Goal: Use online tool/utility: Utilize a website feature to perform a specific function

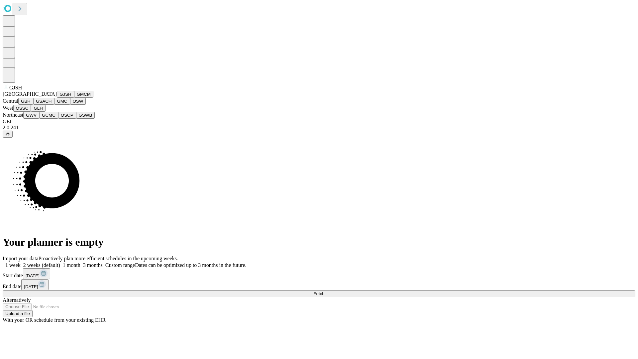
click at [57, 98] on button "GJSH" at bounding box center [65, 94] width 17 height 7
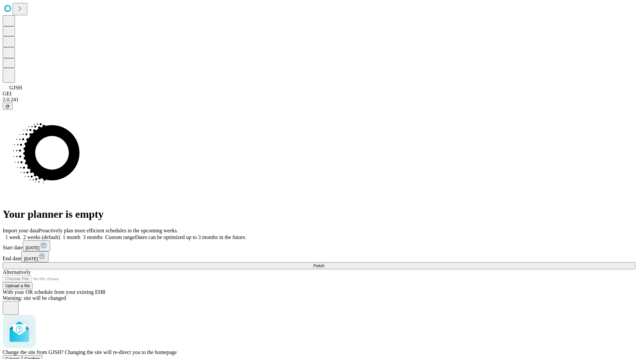
click at [40, 356] on span "Confirm" at bounding box center [33, 358] width 16 height 5
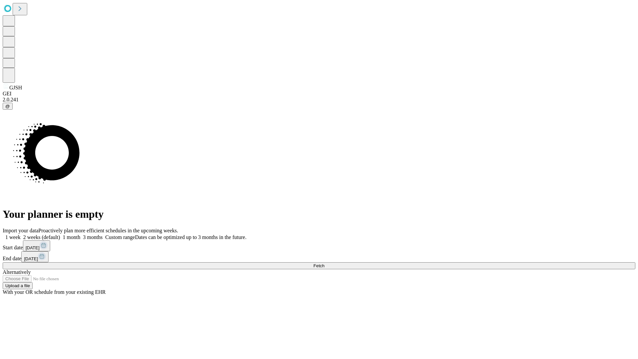
click at [21, 234] on label "1 week" at bounding box center [12, 237] width 18 height 6
click at [324, 263] on span "Fetch" at bounding box center [318, 265] width 11 height 5
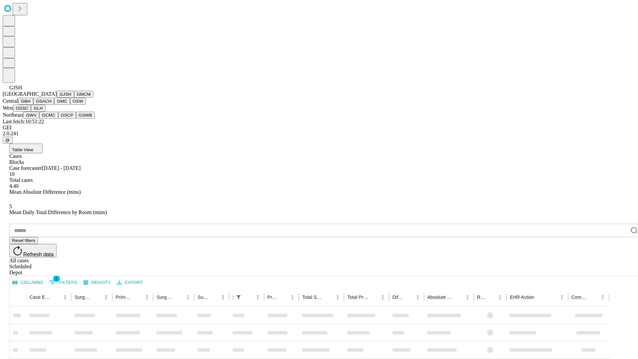
click at [74, 98] on button "GMCM" at bounding box center [83, 94] width 19 height 7
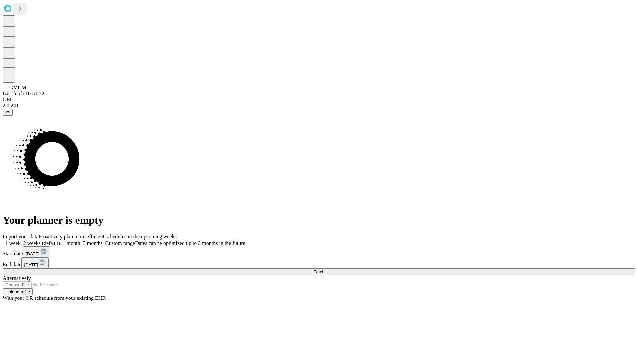
click at [324, 269] on span "Fetch" at bounding box center [318, 271] width 11 height 5
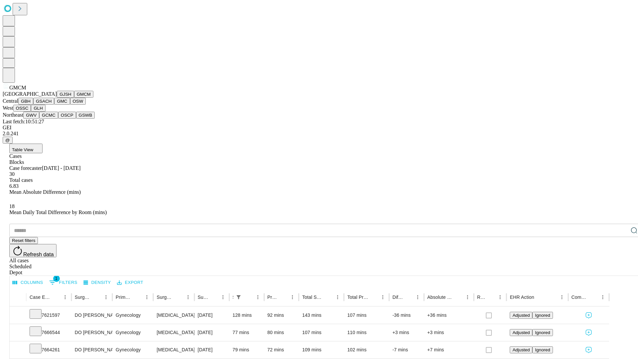
click at [33, 105] on button "GBH" at bounding box center [25, 101] width 15 height 7
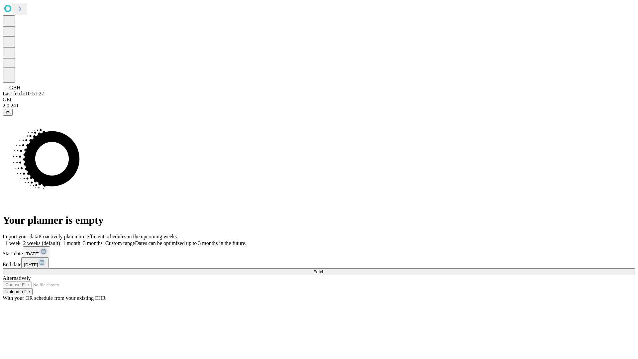
click at [324, 269] on span "Fetch" at bounding box center [318, 271] width 11 height 5
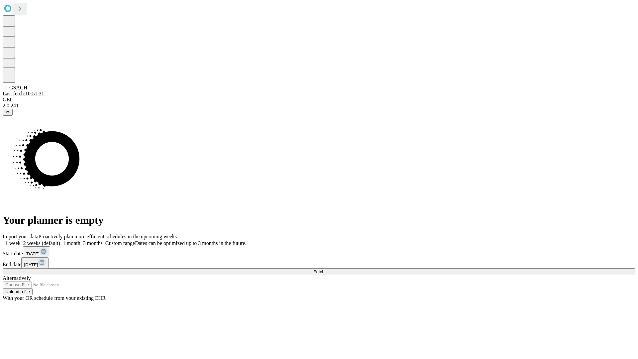
click at [21, 240] on label "1 week" at bounding box center [12, 243] width 18 height 6
click at [324, 269] on span "Fetch" at bounding box center [318, 271] width 11 height 5
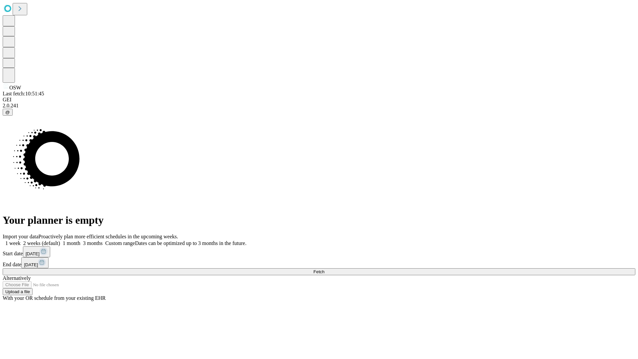
click at [21, 240] on label "1 week" at bounding box center [12, 243] width 18 height 6
click at [324, 269] on span "Fetch" at bounding box center [318, 271] width 11 height 5
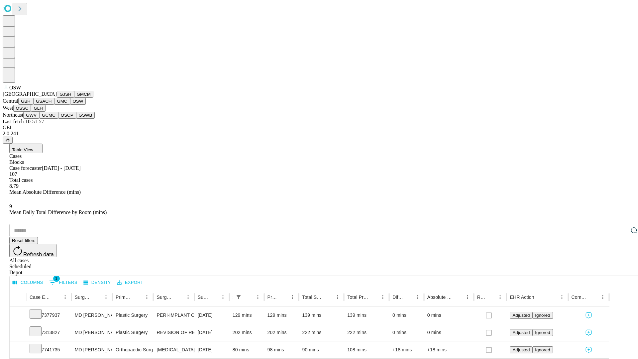
click at [31, 112] on button "OSSC" at bounding box center [22, 108] width 18 height 7
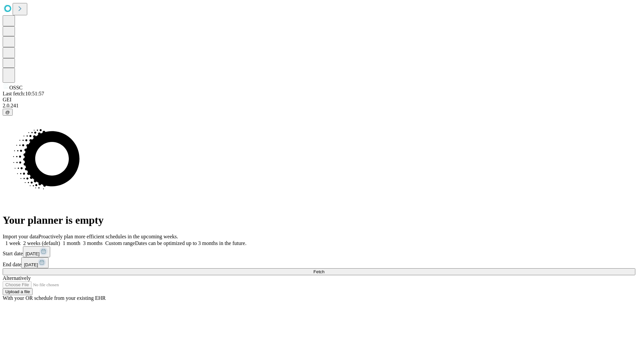
click at [21, 240] on label "1 week" at bounding box center [12, 243] width 18 height 6
click at [324, 269] on span "Fetch" at bounding box center [318, 271] width 11 height 5
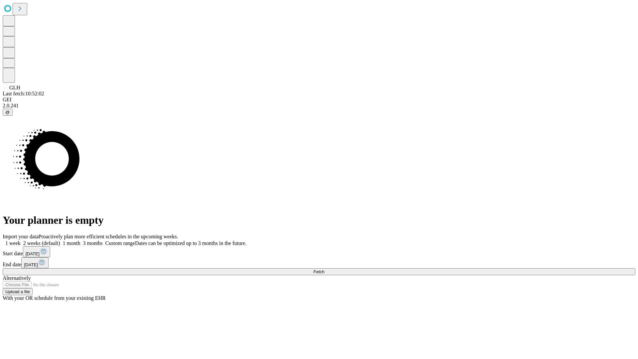
click at [324, 269] on span "Fetch" at bounding box center [318, 271] width 11 height 5
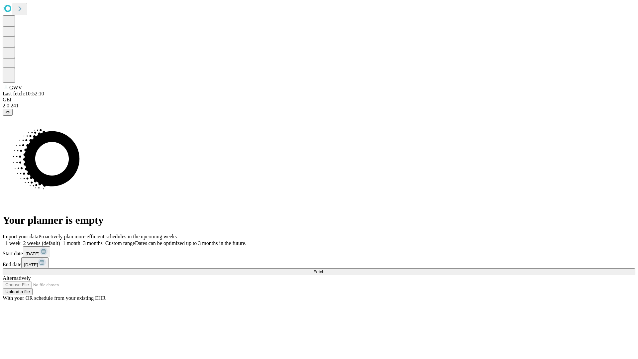
click at [21, 240] on label "1 week" at bounding box center [12, 243] width 18 height 6
click at [324, 269] on span "Fetch" at bounding box center [318, 271] width 11 height 5
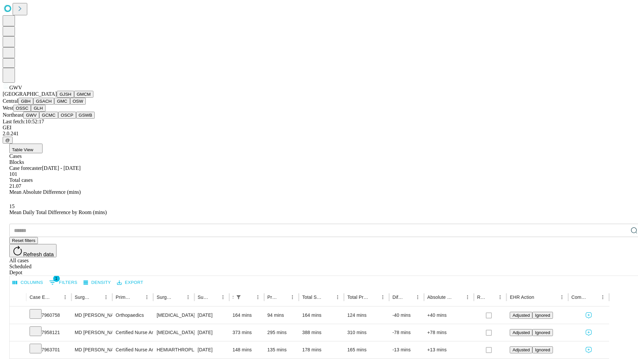
click at [51, 119] on button "GCMC" at bounding box center [48, 115] width 19 height 7
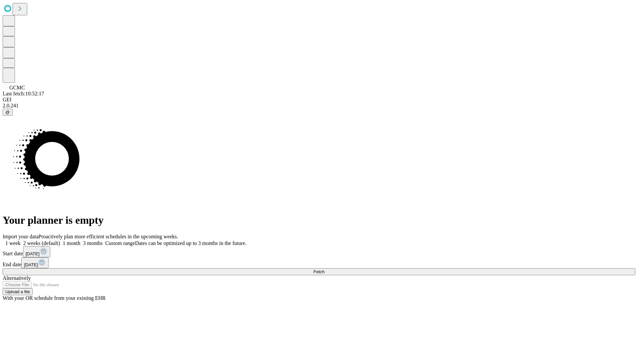
click at [21, 240] on label "1 week" at bounding box center [12, 243] width 18 height 6
click at [324, 269] on span "Fetch" at bounding box center [318, 271] width 11 height 5
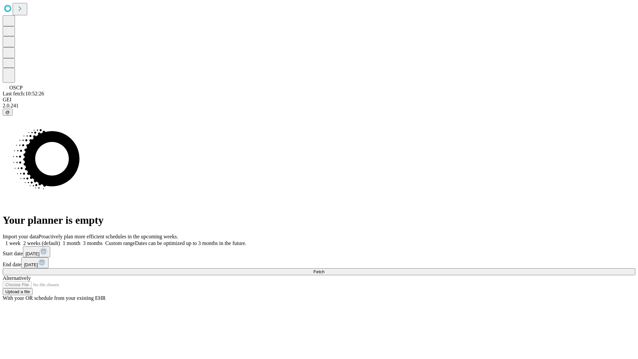
click at [21, 240] on label "1 week" at bounding box center [12, 243] width 18 height 6
click at [324, 269] on span "Fetch" at bounding box center [318, 271] width 11 height 5
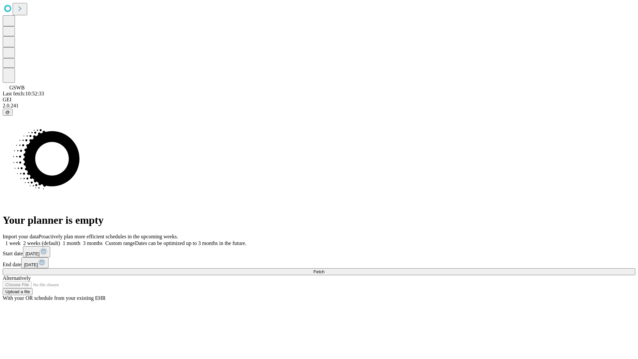
click at [21, 240] on label "1 week" at bounding box center [12, 243] width 18 height 6
click at [324, 269] on span "Fetch" at bounding box center [318, 271] width 11 height 5
